Goal: Transaction & Acquisition: Purchase product/service

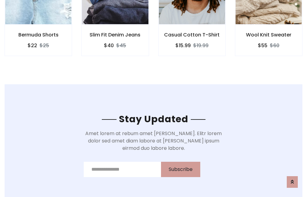
scroll to position [924, 0]
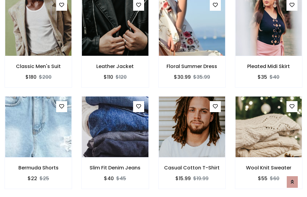
click at [154, 98] on div "Casual Cotton T-Shirt $15.99 $19.99" at bounding box center [192, 147] width 77 height 102
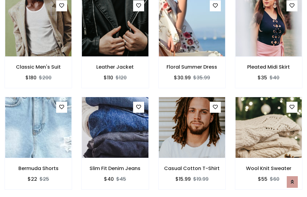
click at [154, 98] on div "Casual Cotton T-Shirt $15.99 $19.99" at bounding box center [192, 148] width 77 height 102
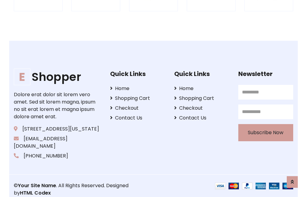
scroll to position [1168, 0]
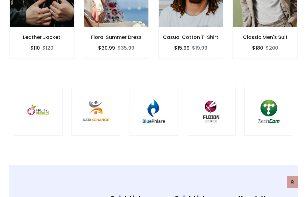
click at [153, 98] on img at bounding box center [153, 111] width 33 height 33
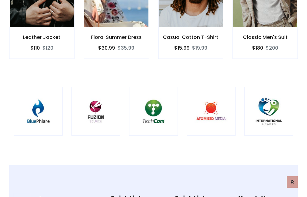
click at [153, 98] on img at bounding box center [153, 111] width 33 height 33
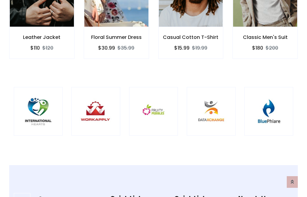
scroll to position [0, 0]
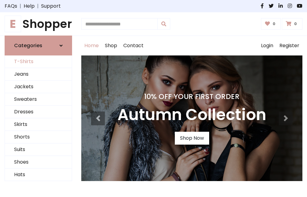
click at [38, 62] on link "T-Shirts" at bounding box center [38, 62] width 67 height 13
click at [38, 24] on h1 "E Shopper" at bounding box center [38, 23] width 67 height 13
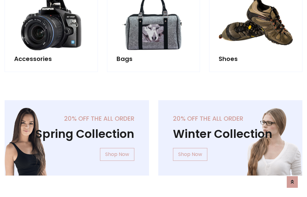
scroll to position [596, 0]
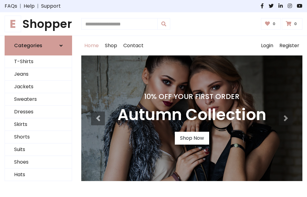
scroll to position [201, 0]
